Goal: Task Accomplishment & Management: Use online tool/utility

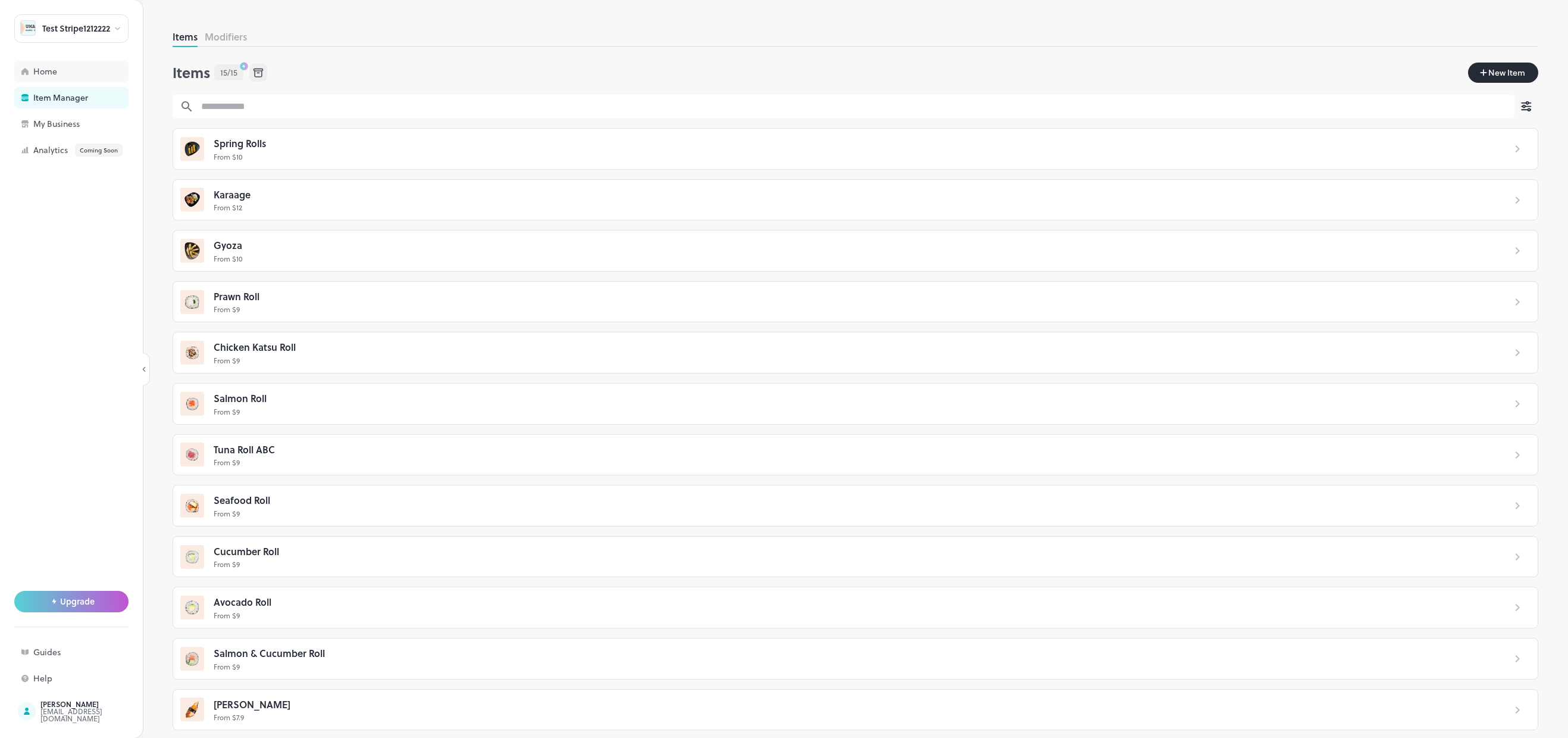
click at [67, 70] on div "Home" at bounding box center [93, 71] width 119 height 8
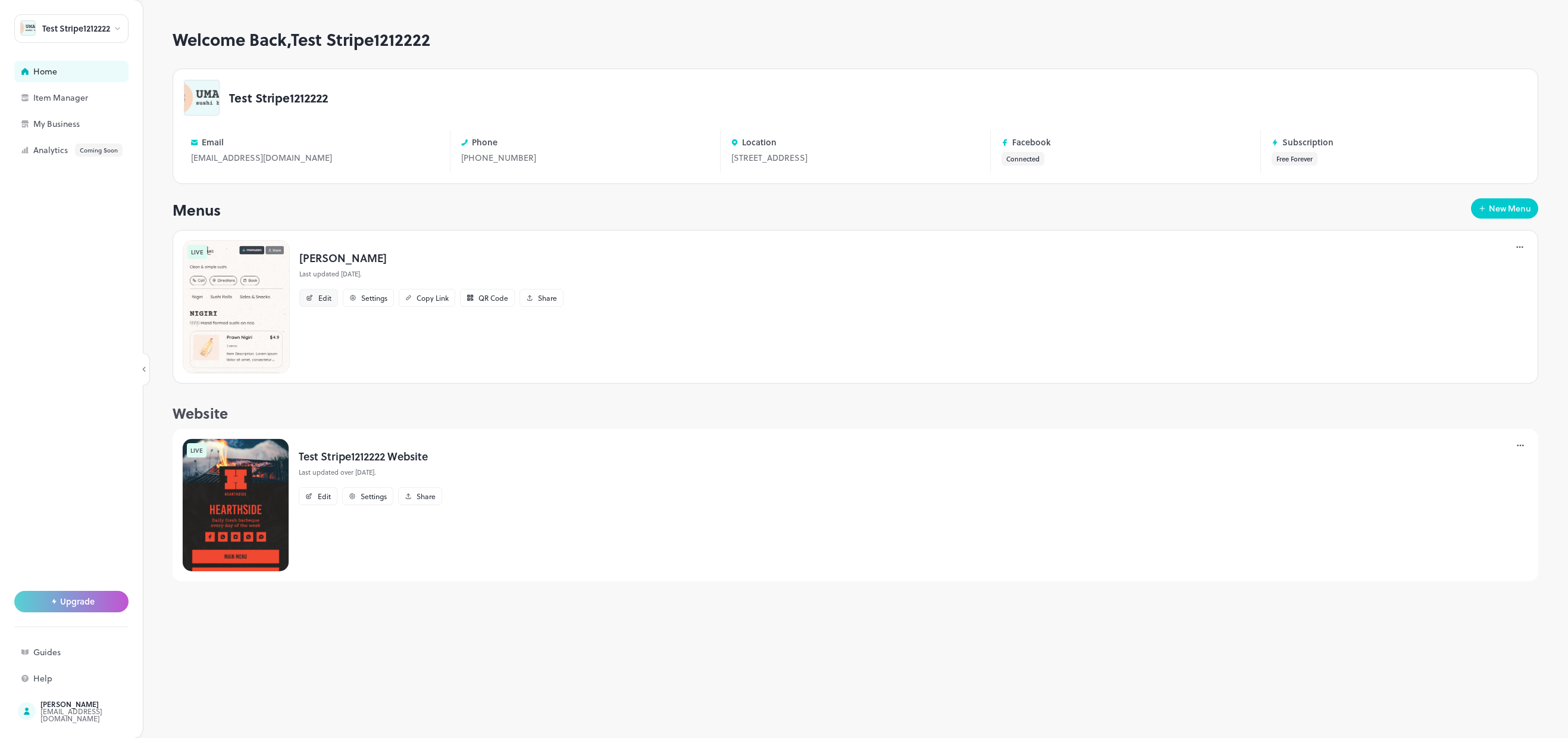
click at [327, 301] on div "Edit" at bounding box center [325, 298] width 13 height 7
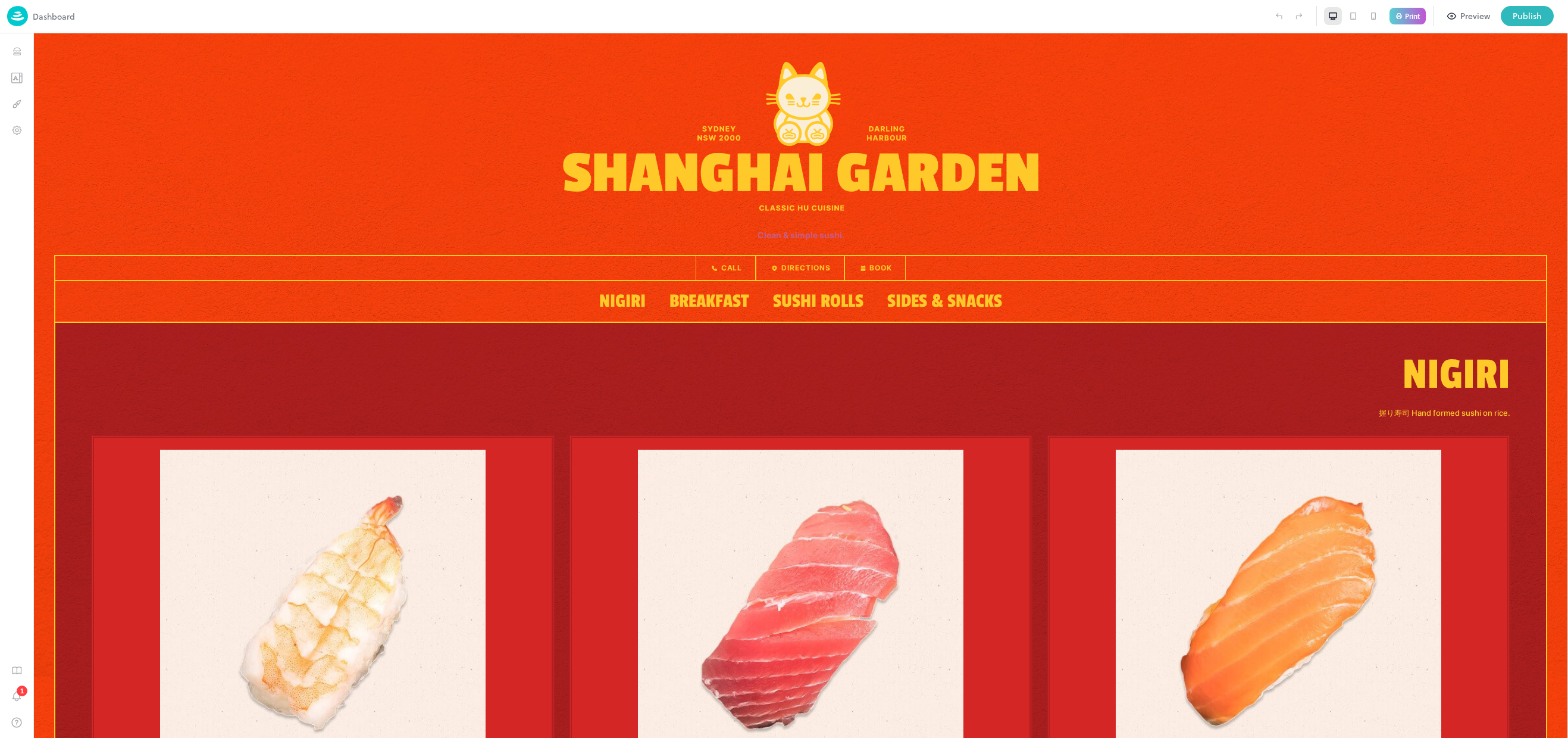
click at [1486, 10] on div "Preview" at bounding box center [1475, 16] width 30 height 13
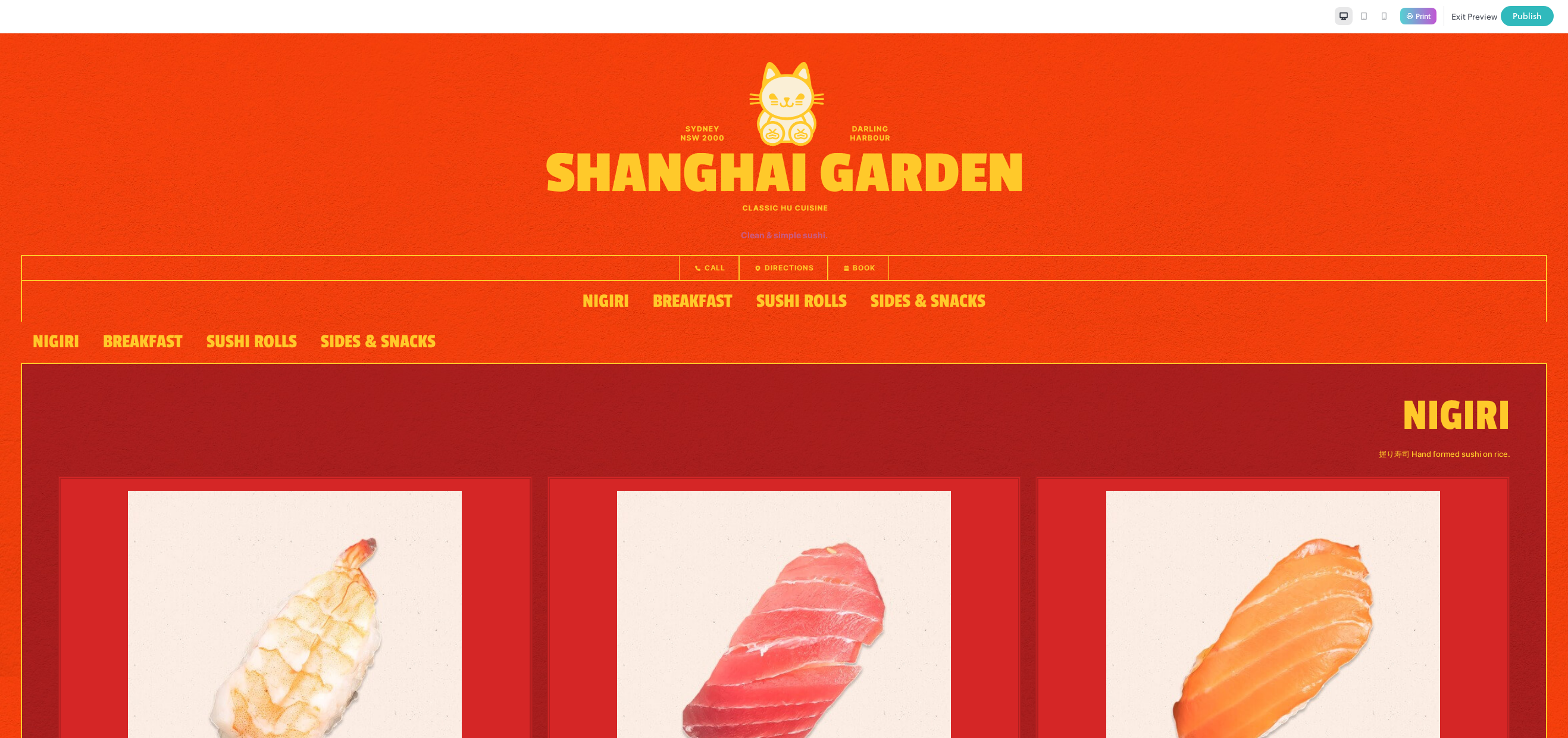
click at [1481, 13] on button "Exit Preview" at bounding box center [1474, 16] width 46 height 20
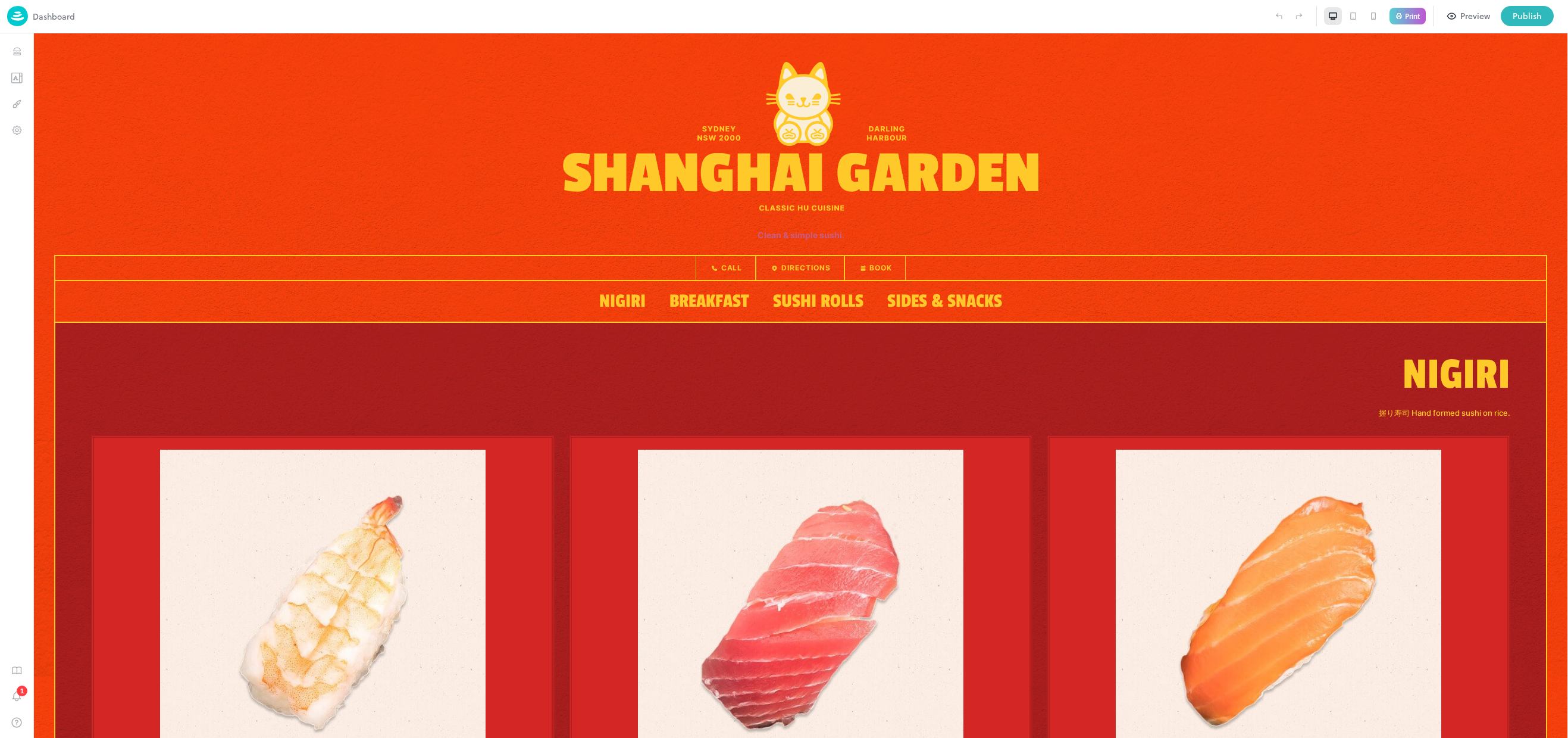
click at [1454, 17] on icon "button" at bounding box center [1452, 16] width 10 height 10
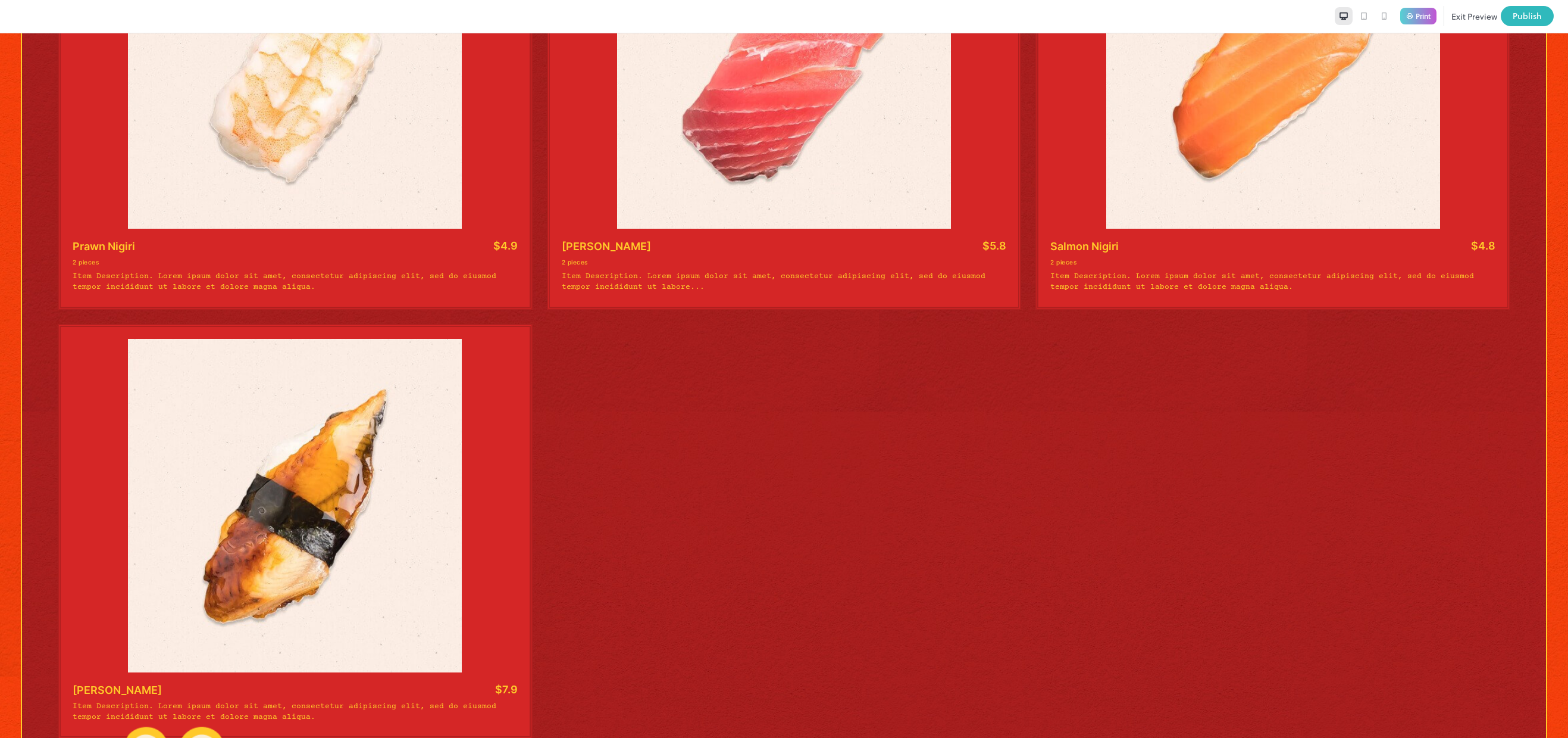
scroll to position [357, 0]
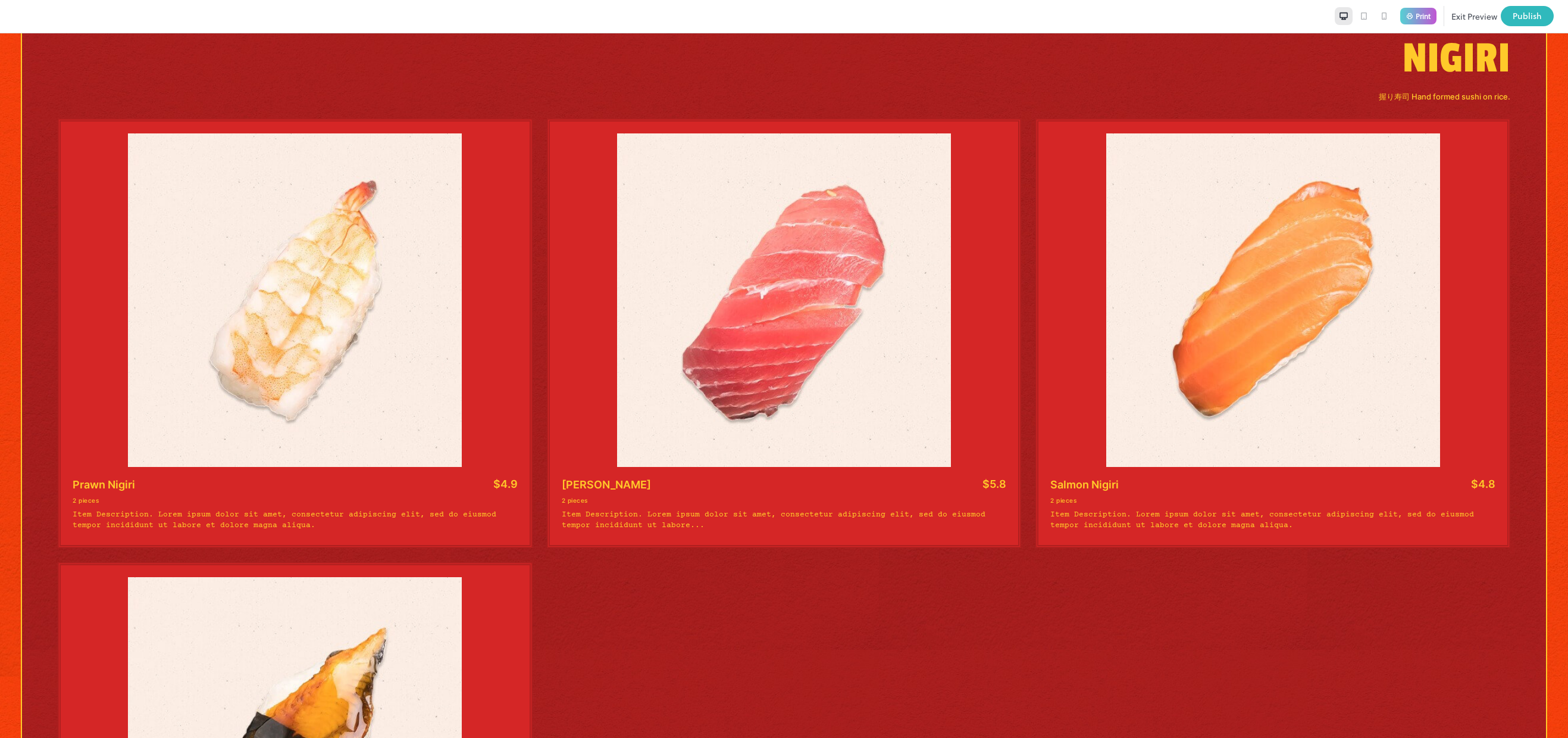
drag, startPoint x: 1470, startPoint y: 16, endPoint x: 1411, endPoint y: 140, distance: 137.3
click at [1470, 16] on button "Exit Preview" at bounding box center [1474, 16] width 46 height 20
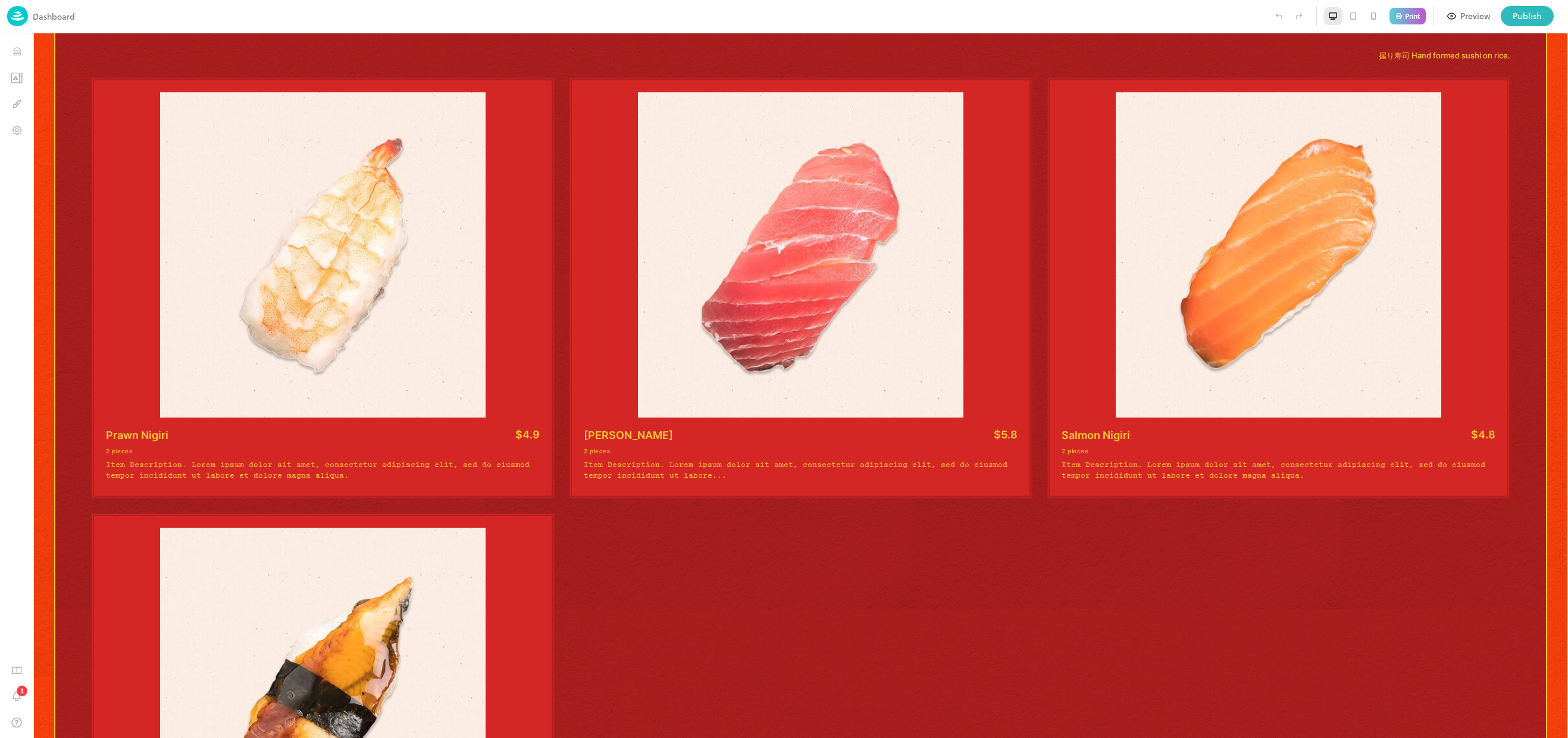
click at [1474, 7] on button "Preview" at bounding box center [1469, 16] width 57 height 20
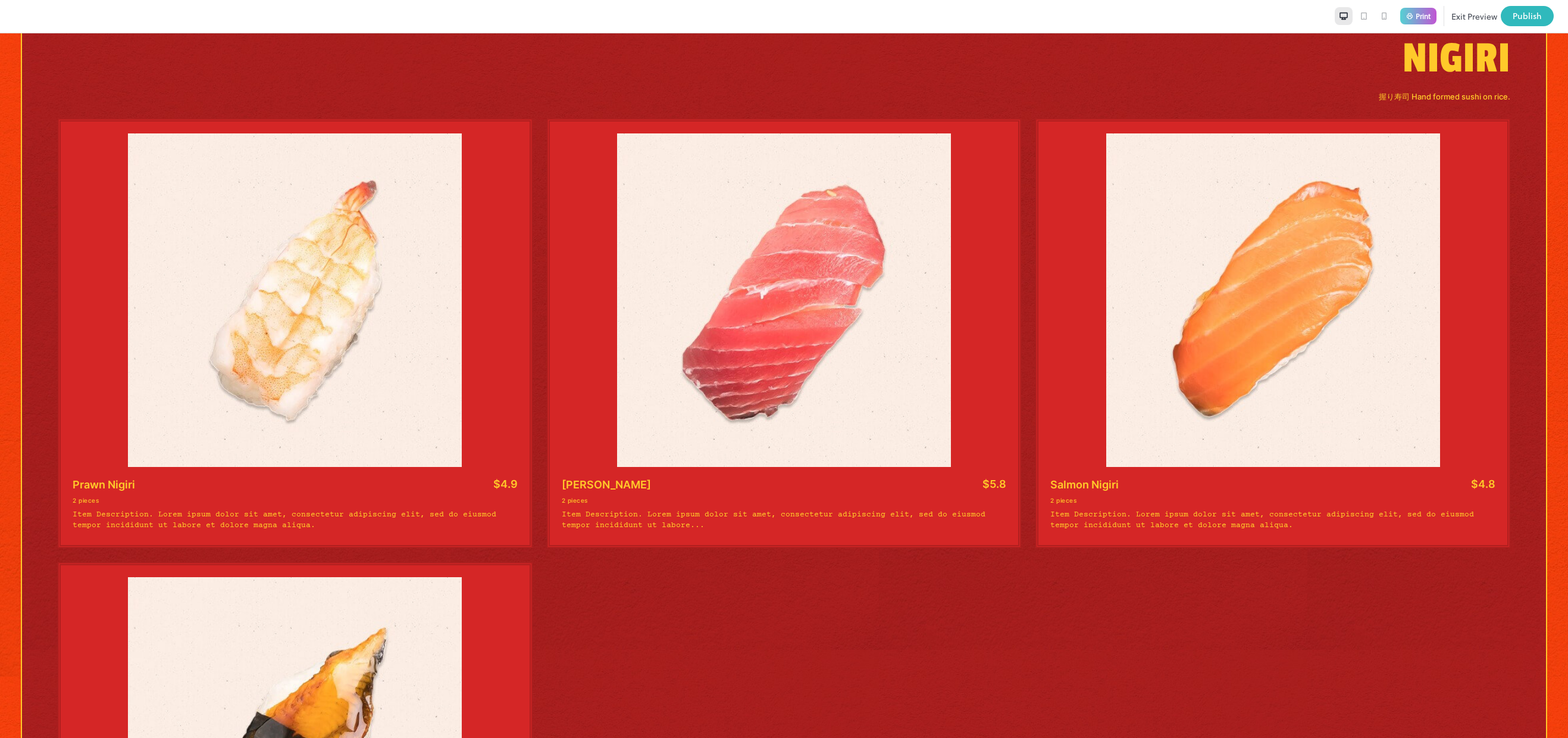
click at [1476, 19] on button "Exit Preview" at bounding box center [1474, 16] width 46 height 20
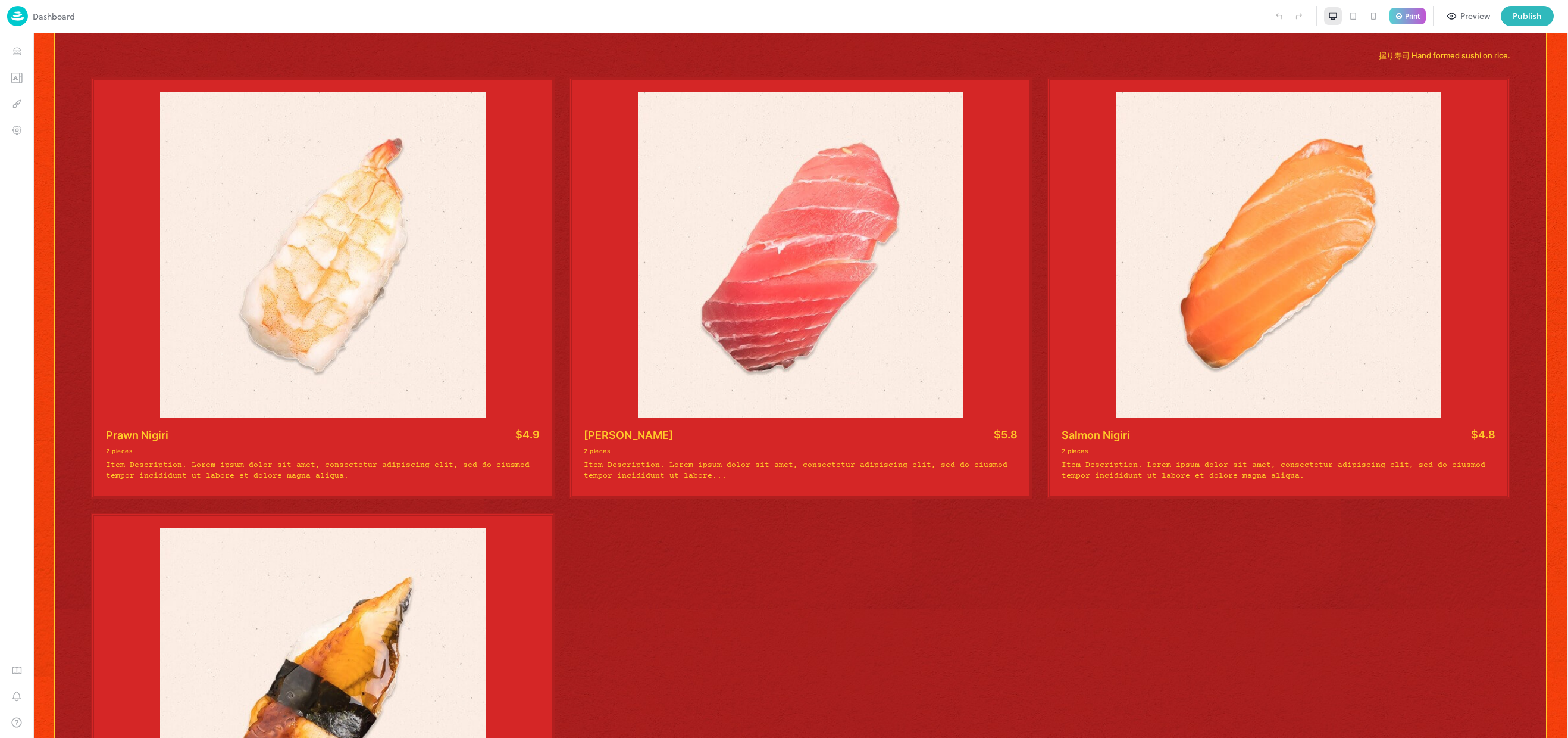
click at [1471, 17] on div "Preview" at bounding box center [1475, 16] width 30 height 13
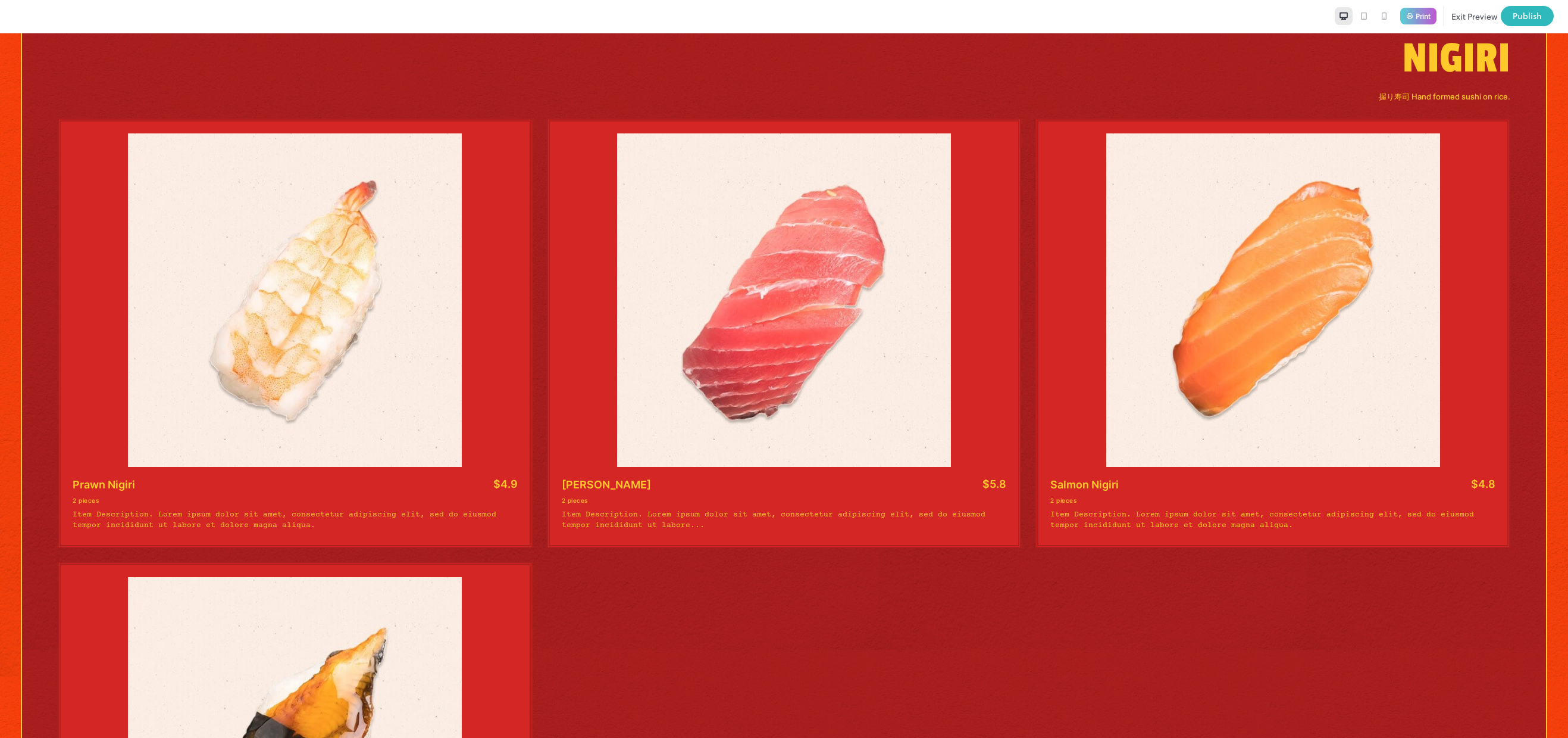
click at [1471, 17] on button "Exit Preview" at bounding box center [1474, 16] width 46 height 20
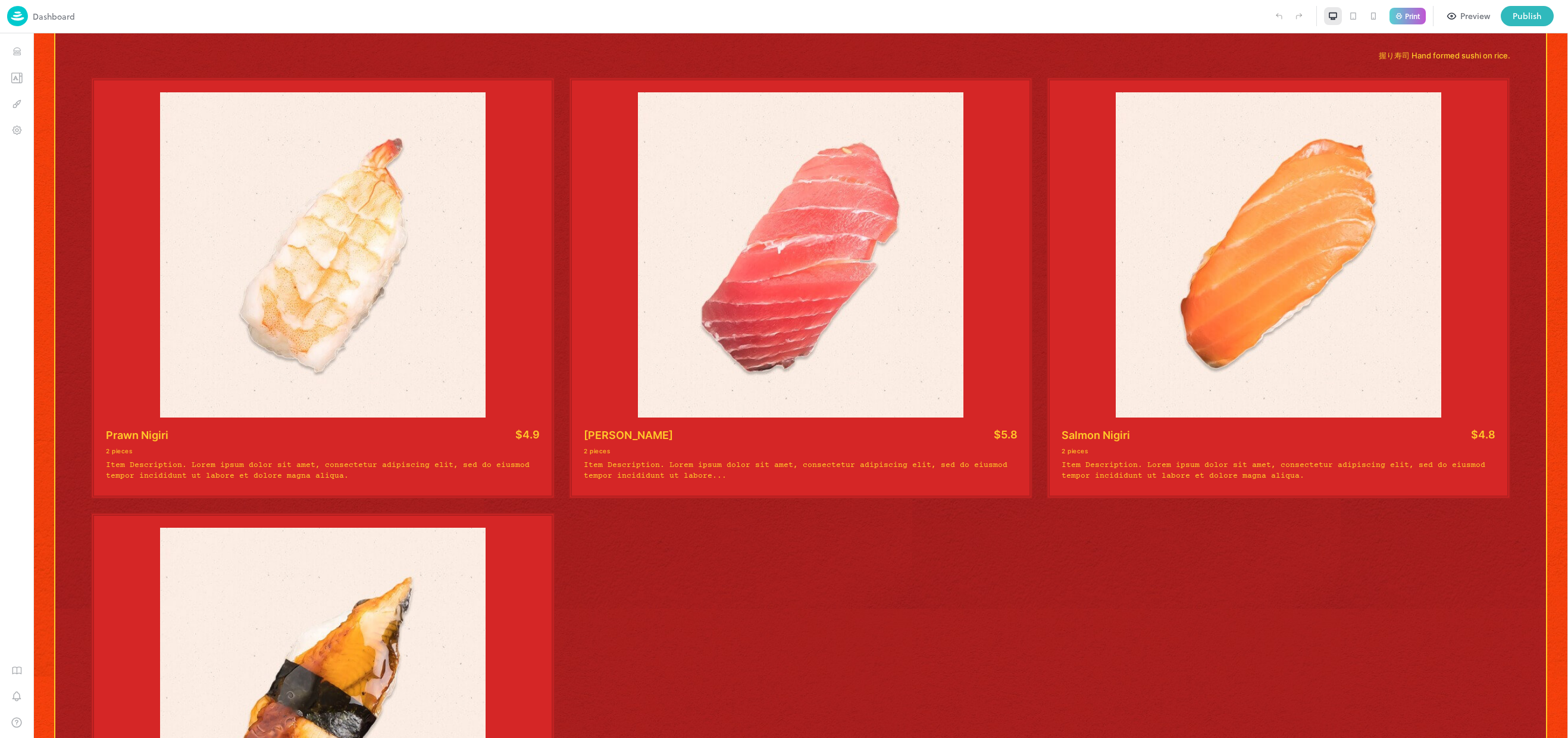
click at [1471, 17] on div "Preview" at bounding box center [1475, 16] width 30 height 13
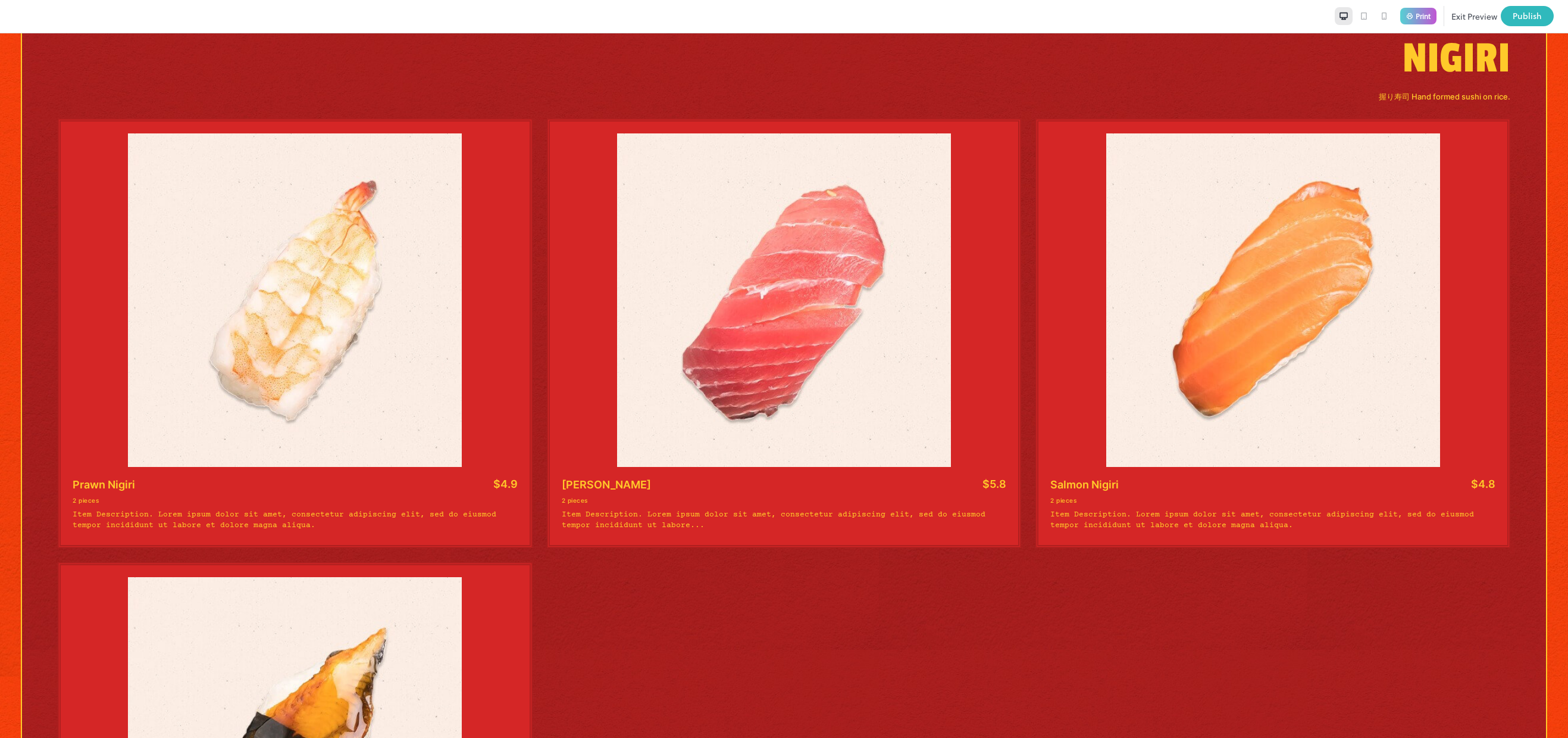
click at [1471, 17] on button "Exit Preview" at bounding box center [1474, 16] width 46 height 20
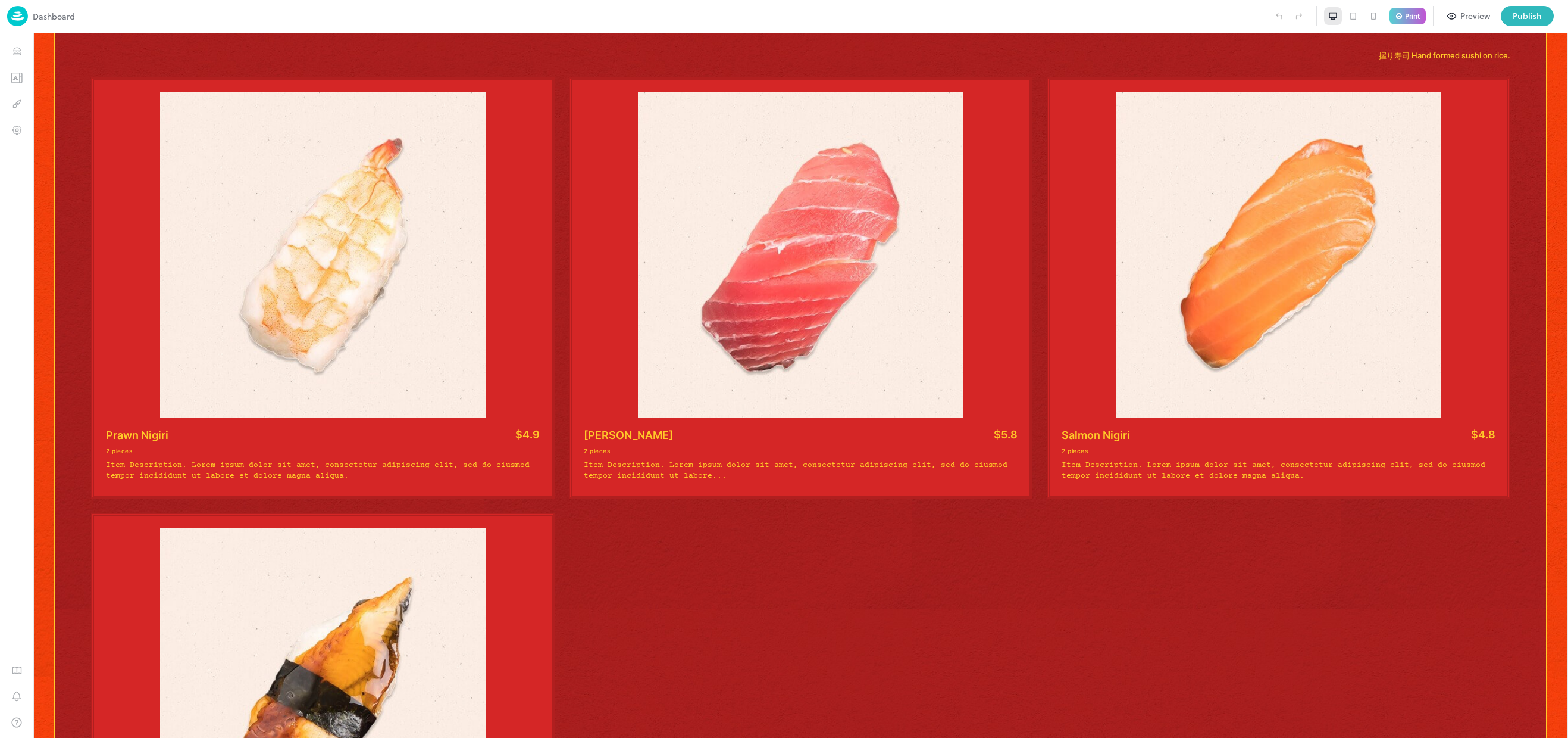
click at [1471, 17] on div "Preview" at bounding box center [1475, 16] width 30 height 13
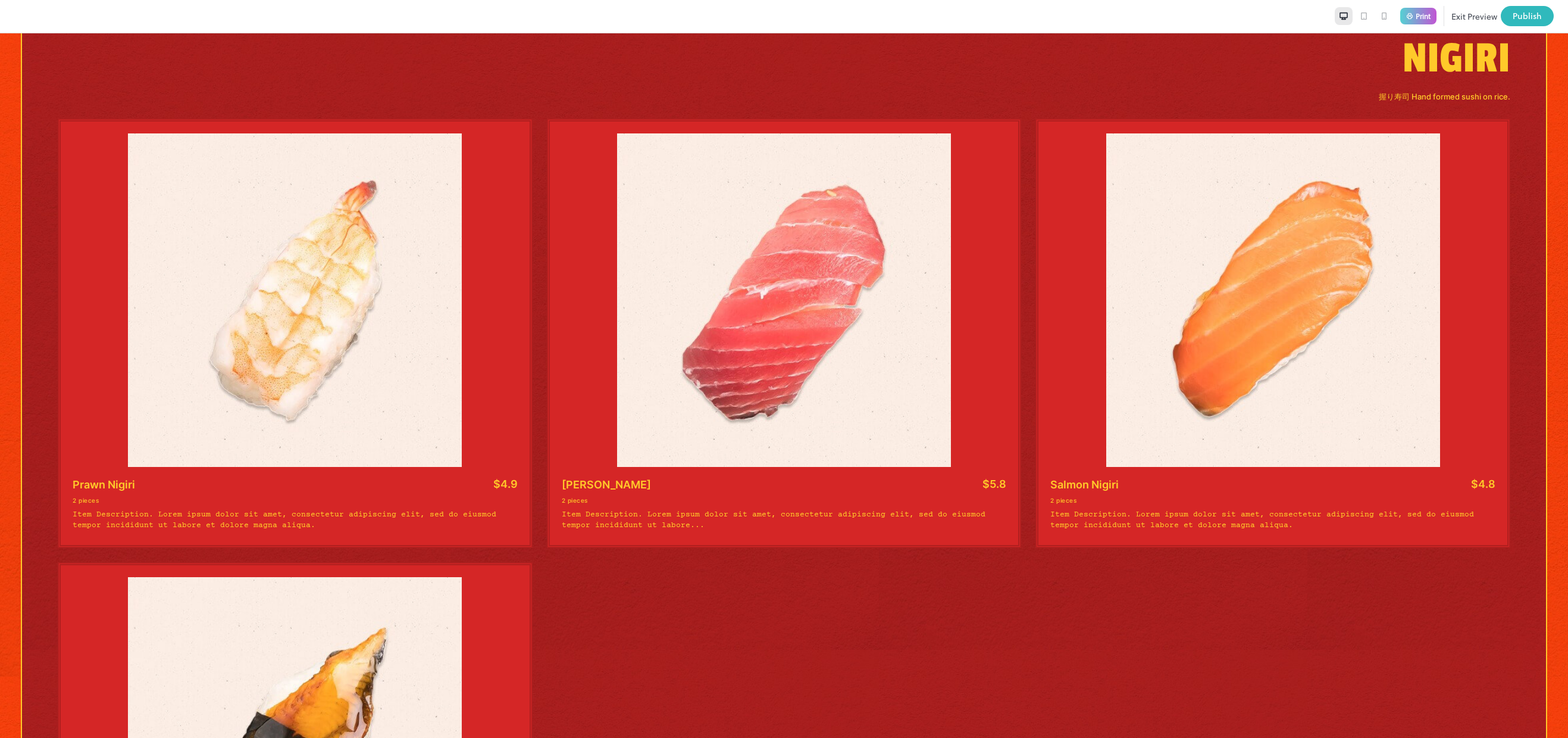
click at [1471, 17] on button "Exit Preview" at bounding box center [1474, 16] width 46 height 20
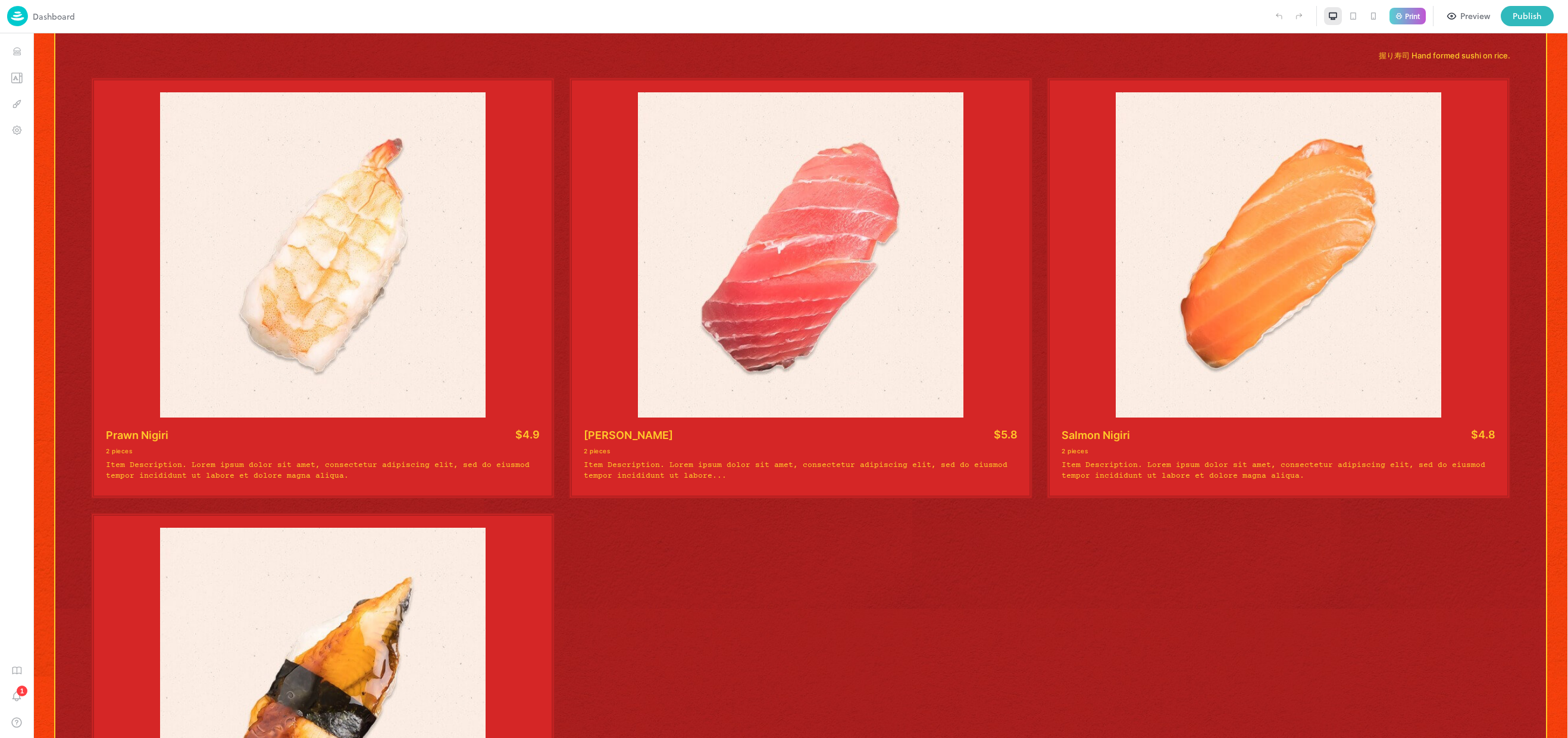
click at [1457, 15] on icon "button" at bounding box center [1452, 16] width 10 height 10
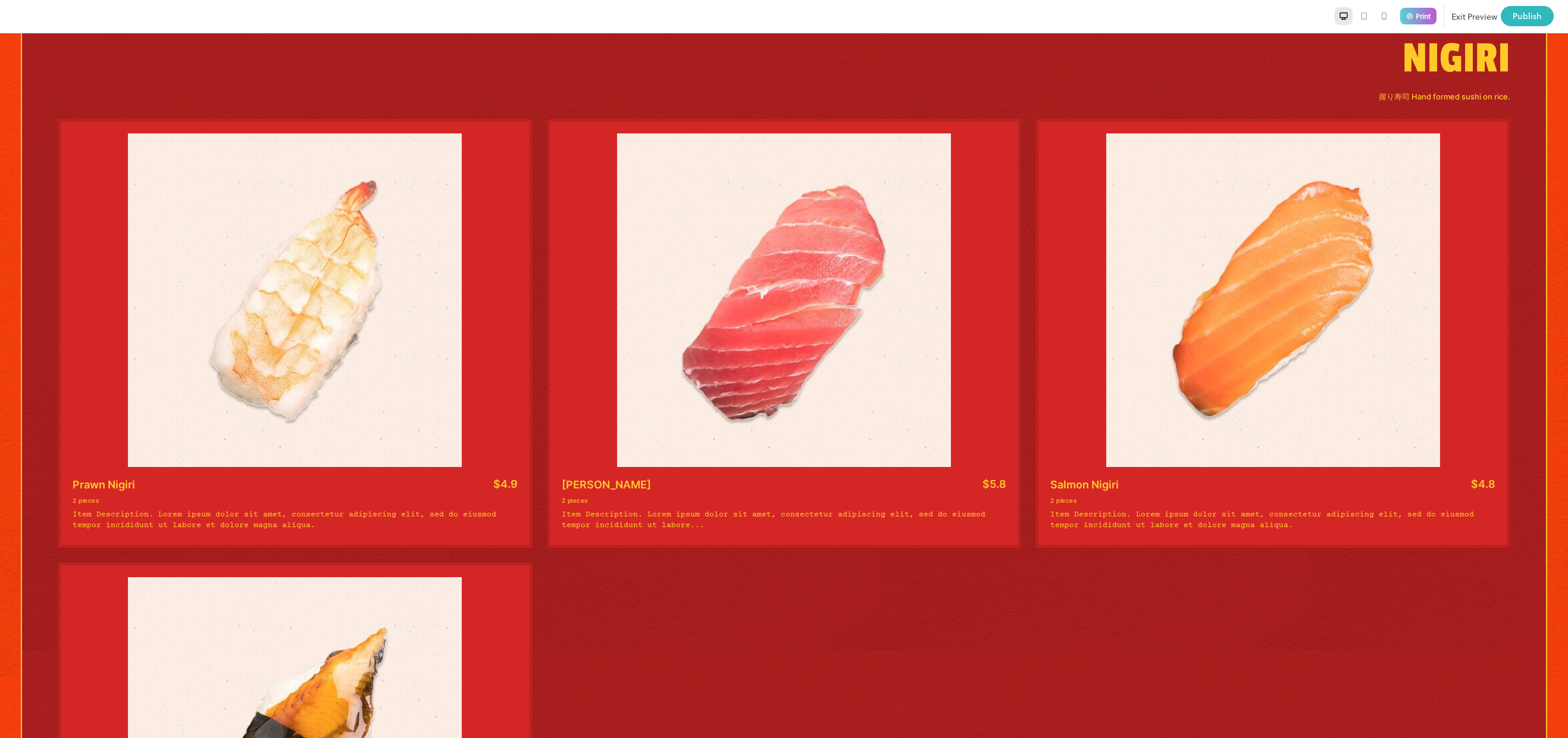
click at [1465, 13] on button "Exit Preview" at bounding box center [1474, 16] width 46 height 20
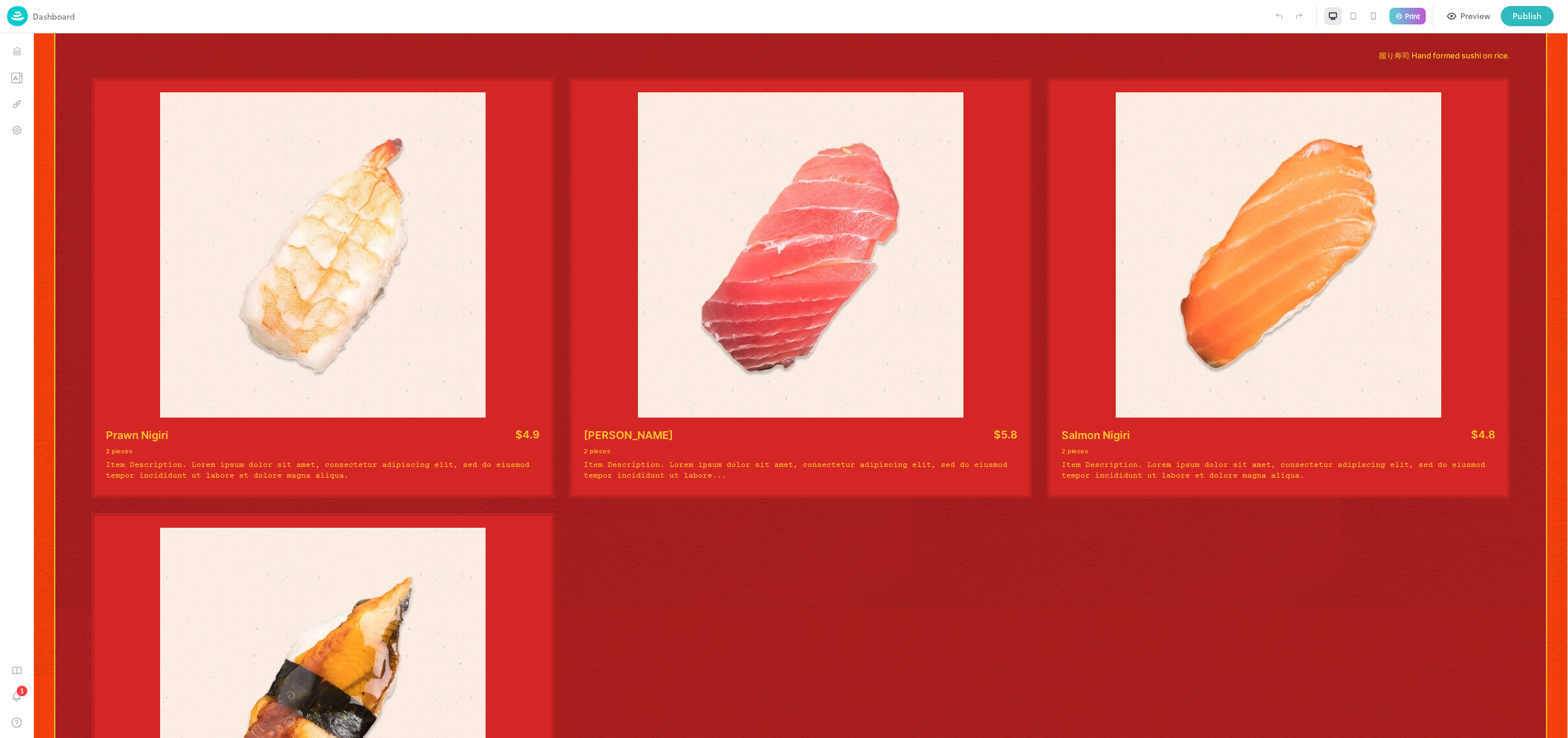
click at [1465, 13] on div "Preview" at bounding box center [1475, 16] width 30 height 13
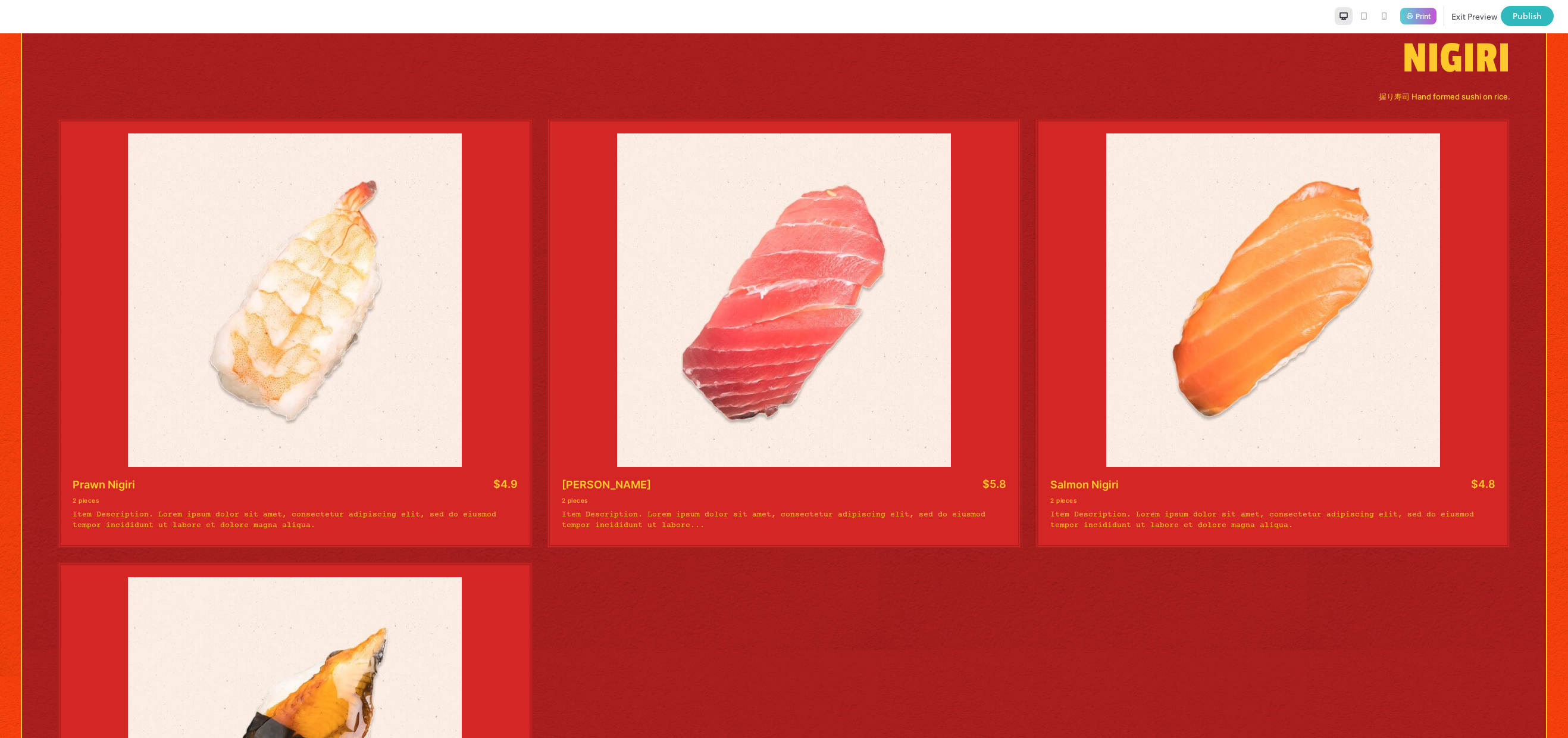
click at [1465, 12] on button "Exit Preview" at bounding box center [1474, 16] width 46 height 20
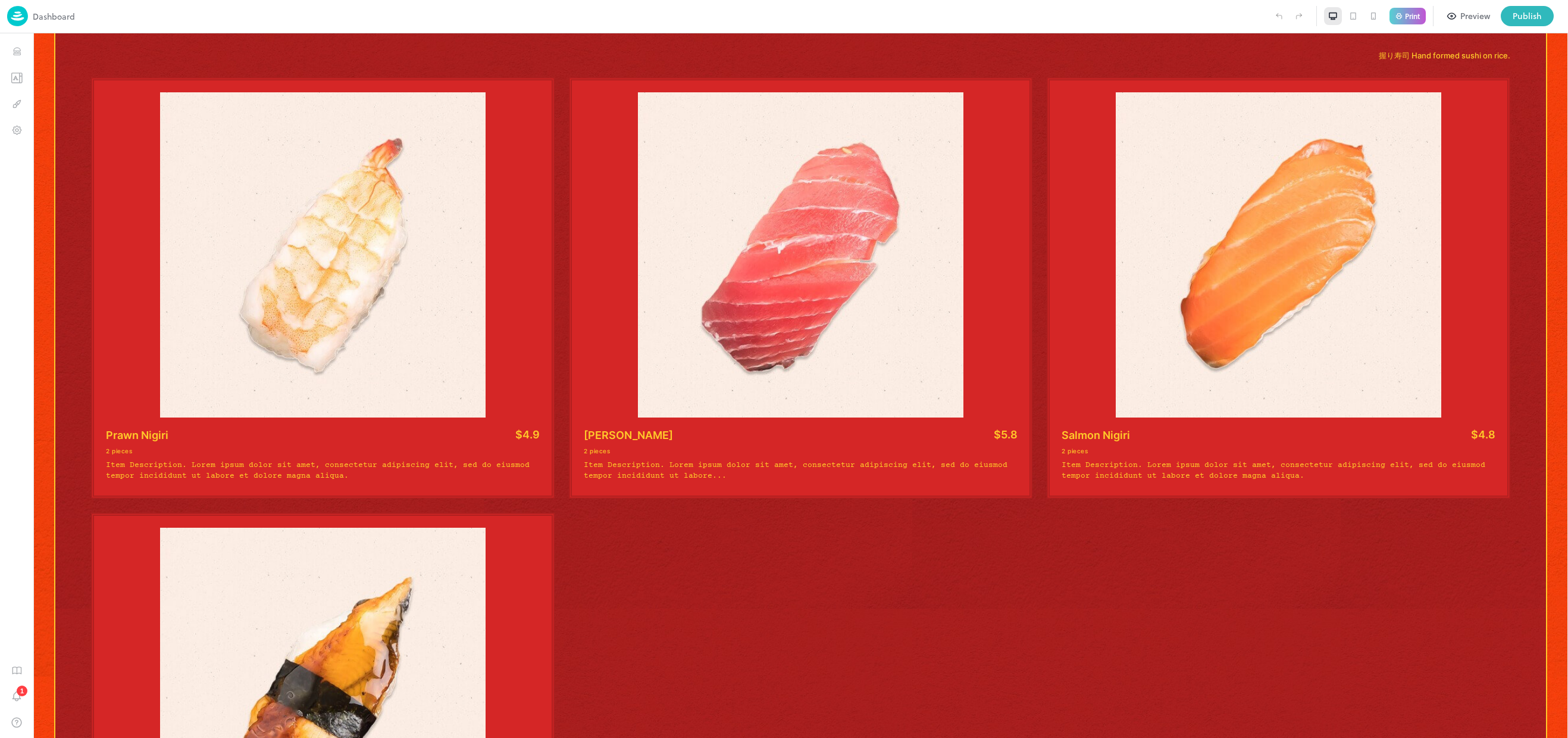
click at [1464, 11] on div "Preview" at bounding box center [1475, 16] width 30 height 13
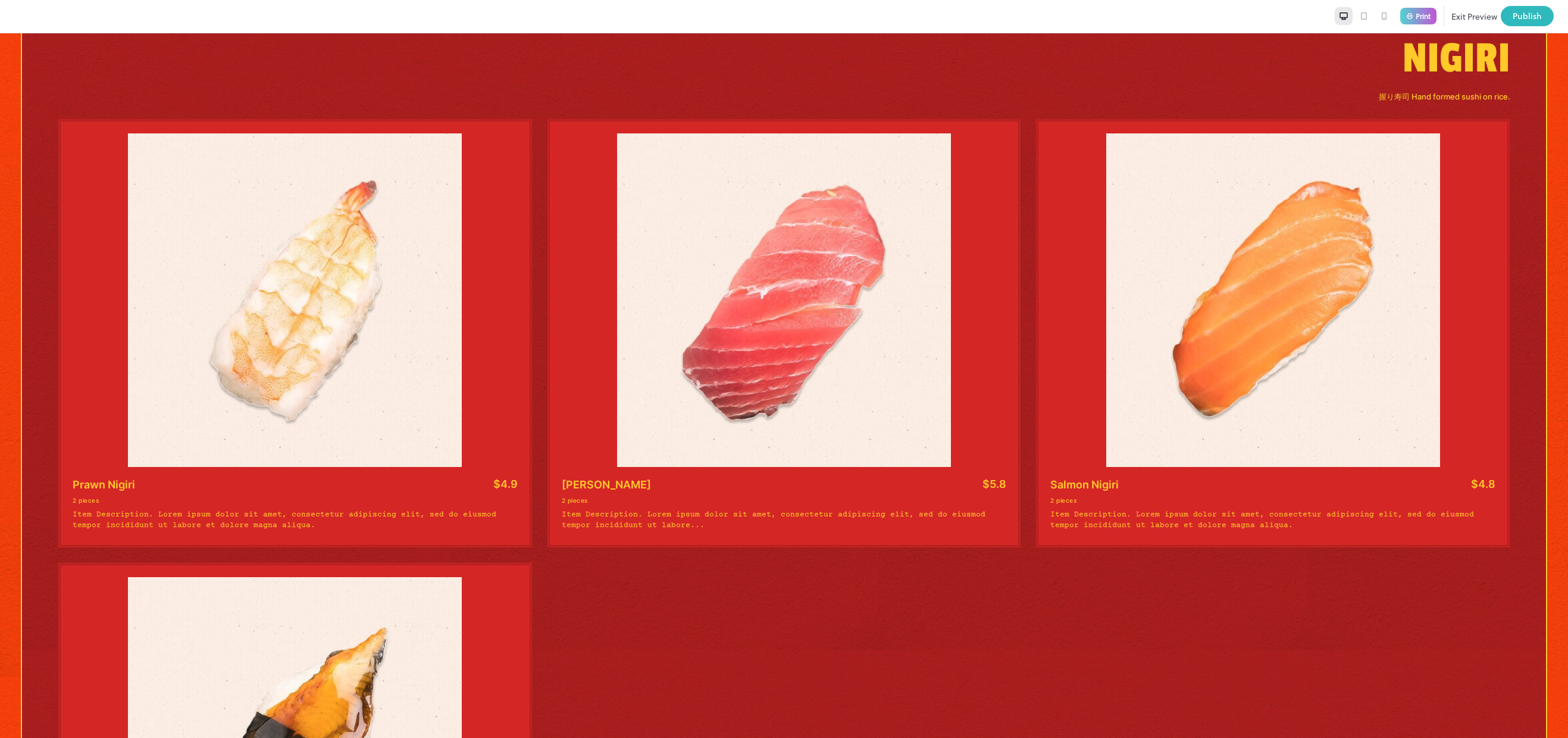
click at [1143, 15] on div at bounding box center [671, 16] width 1328 height 20
click at [1452, 10] on button "Exit Preview" at bounding box center [1474, 16] width 46 height 20
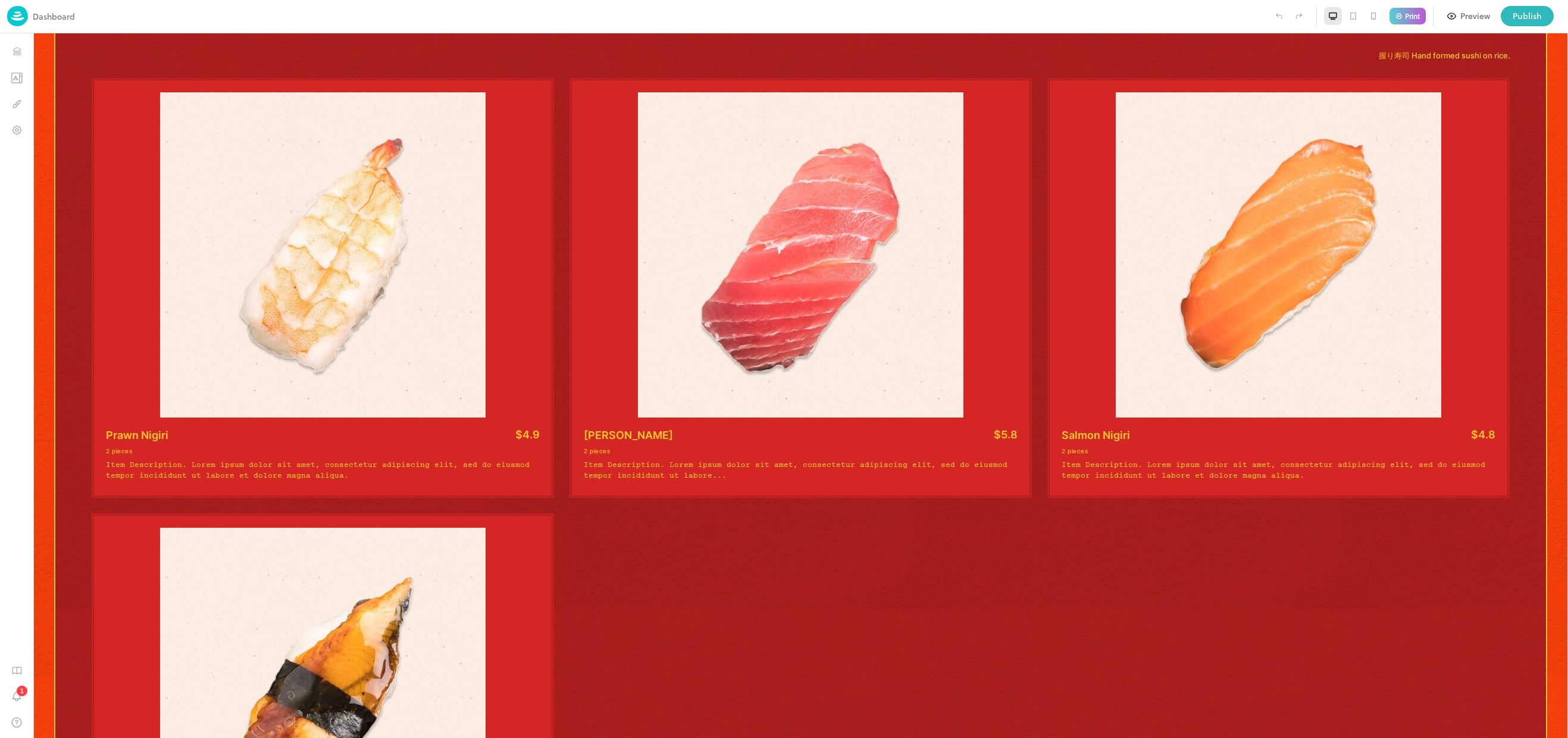
click at [1452, 10] on button "Preview" at bounding box center [1469, 16] width 57 height 20
